Goal: Navigation & Orientation: Find specific page/section

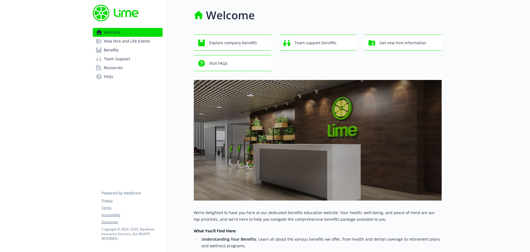
drag, startPoint x: 21, startPoint y: 10, endPoint x: 33, endPoint y: 24, distance: 18.4
click at [21, 12] on div at bounding box center [44, 191] width 88 height 382
